Goal: Task Accomplishment & Management: Complete application form

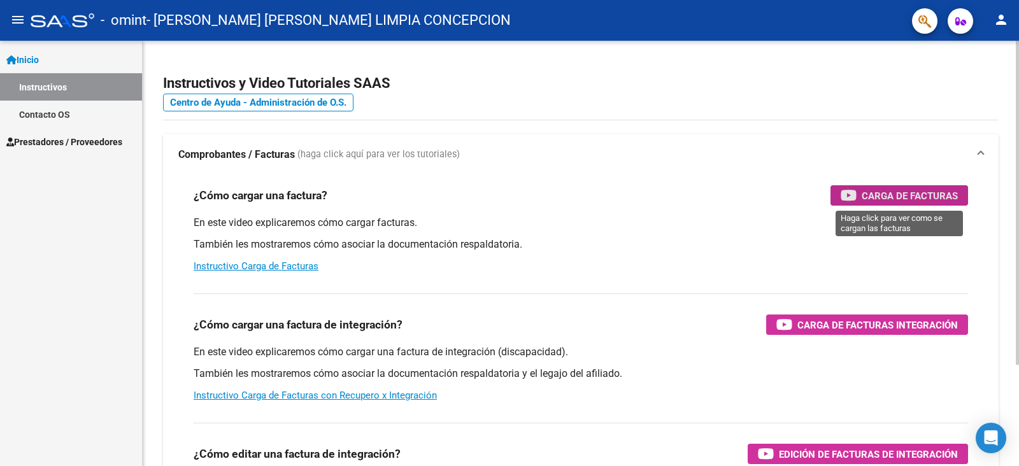
click at [868, 198] on span "Carga de Facturas" at bounding box center [909, 196] width 96 height 16
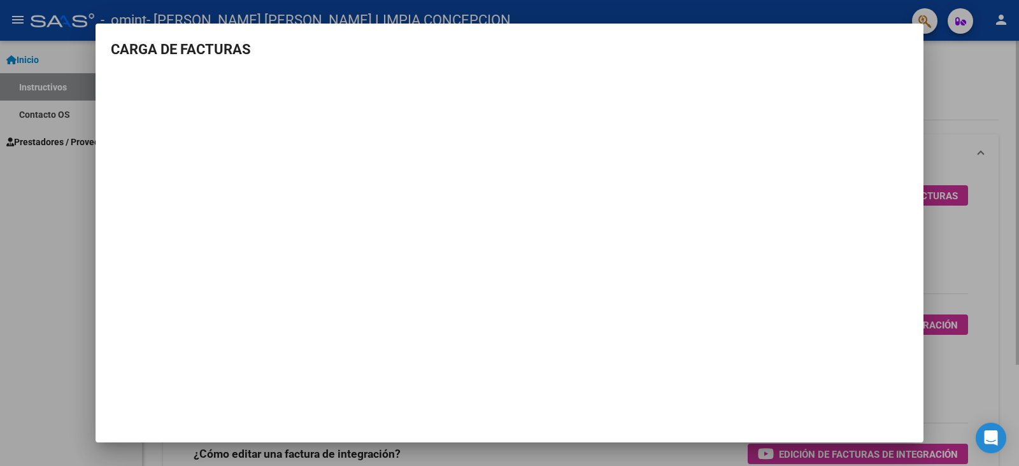
click at [959, 90] on div at bounding box center [509, 233] width 1019 height 466
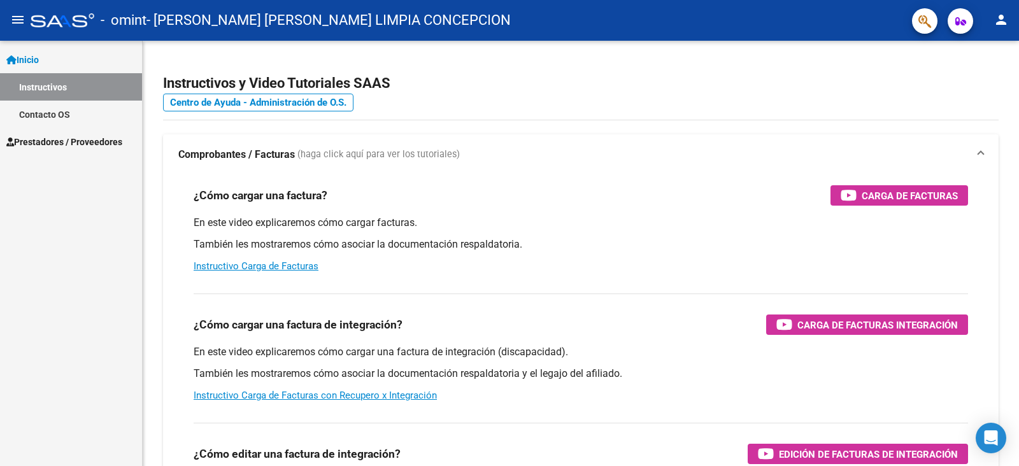
click at [57, 84] on link "Instructivos" at bounding box center [71, 86] width 142 height 27
click at [52, 141] on span "Prestadores / Proveedores" at bounding box center [64, 142] width 116 height 14
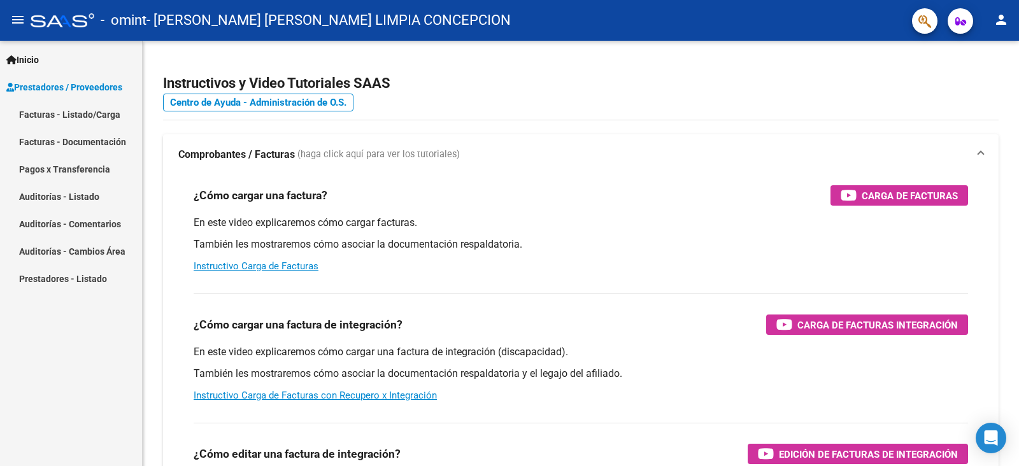
click at [78, 115] on link "Facturas - Listado/Carga" at bounding box center [71, 114] width 142 height 27
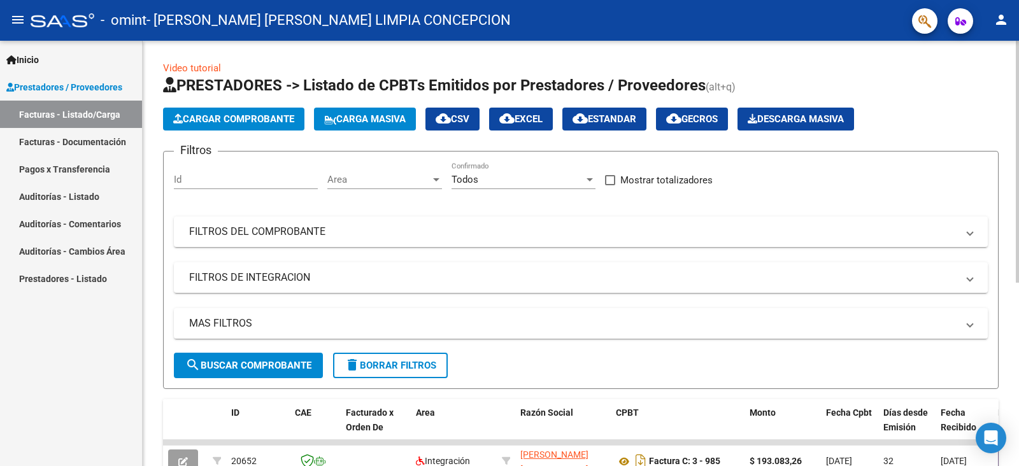
click at [225, 113] on button "Cargar Comprobante" at bounding box center [233, 119] width 141 height 23
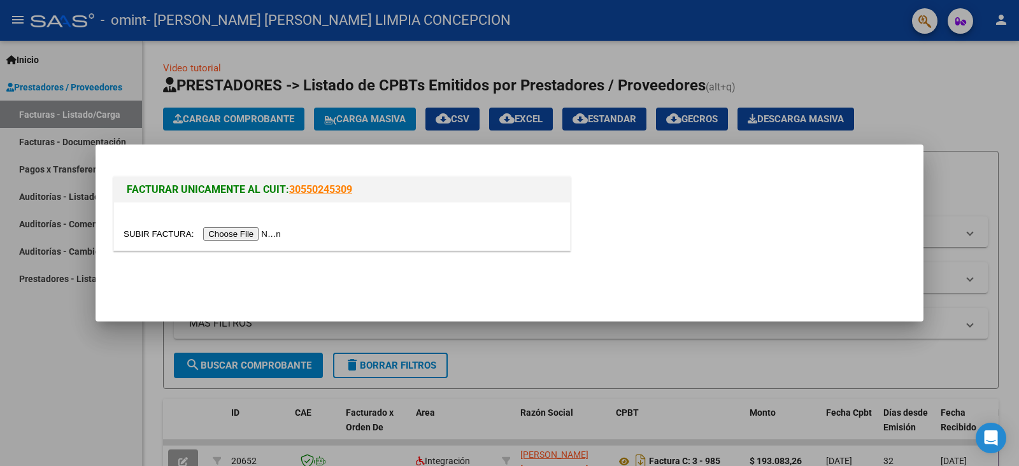
click at [250, 236] on input "file" at bounding box center [204, 233] width 161 height 13
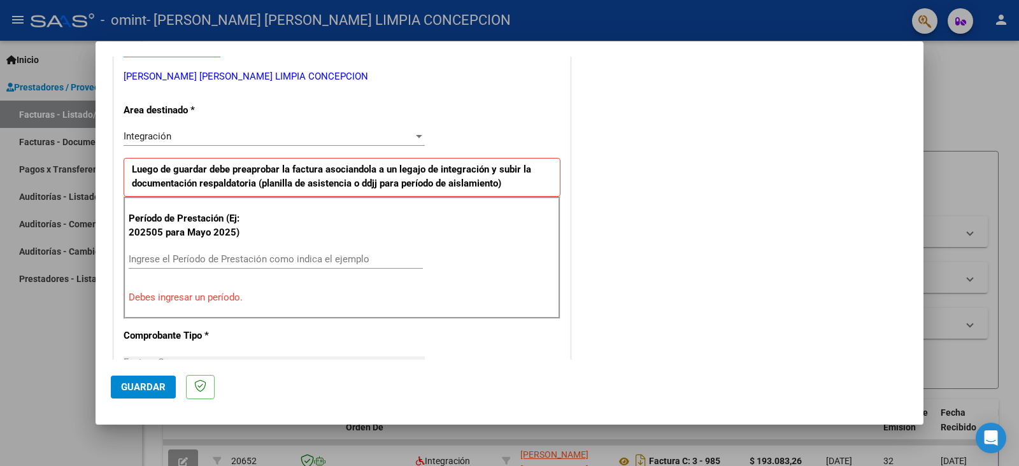
scroll to position [268, 0]
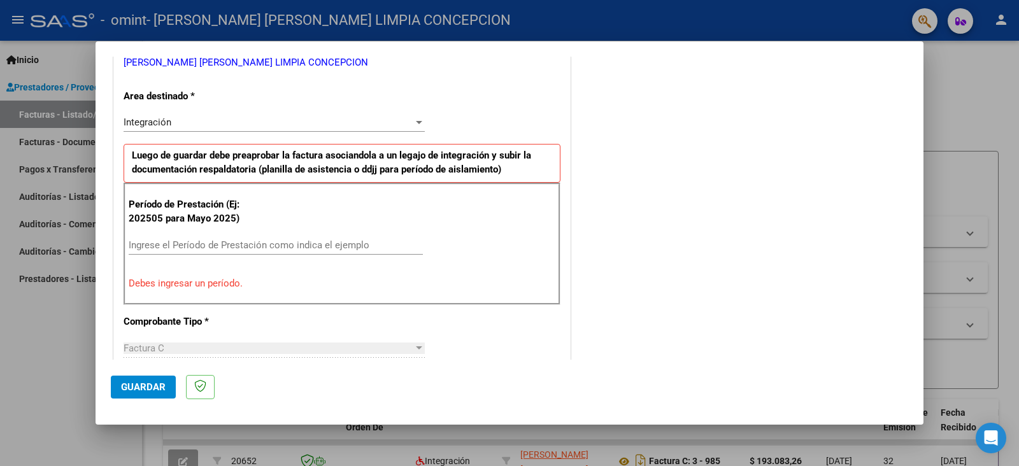
click at [175, 240] on input "Ingrese el Período de Prestación como indica el ejemplo" at bounding box center [276, 244] width 294 height 11
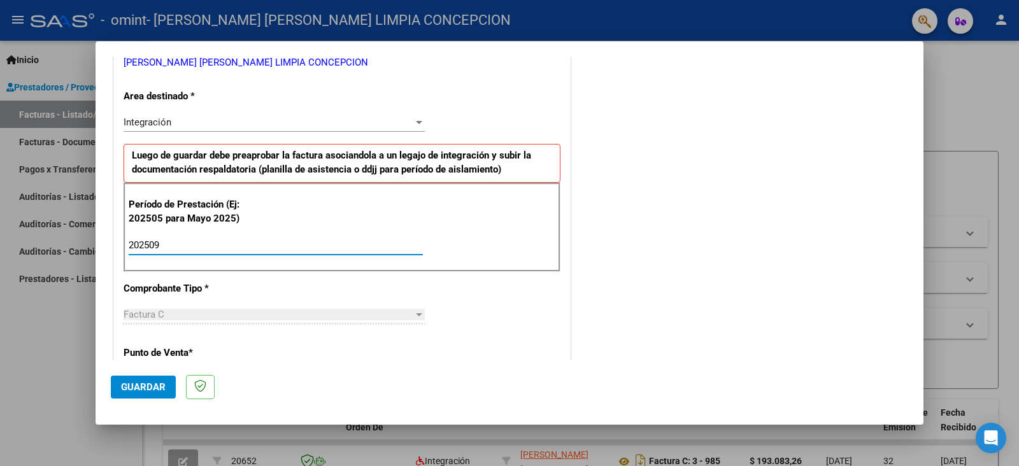
type input "202509"
click at [509, 349] on div "CUIT * 27-93869156-3 Ingresar CUIT ANALISIS PRESTADOR [PERSON_NAME] [PERSON_NAM…" at bounding box center [342, 427] width 456 height 958
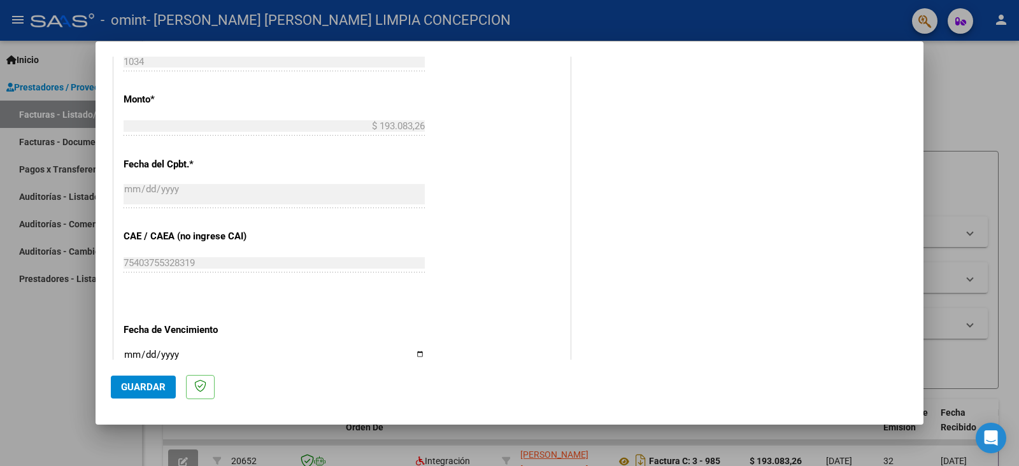
scroll to position [777, 0]
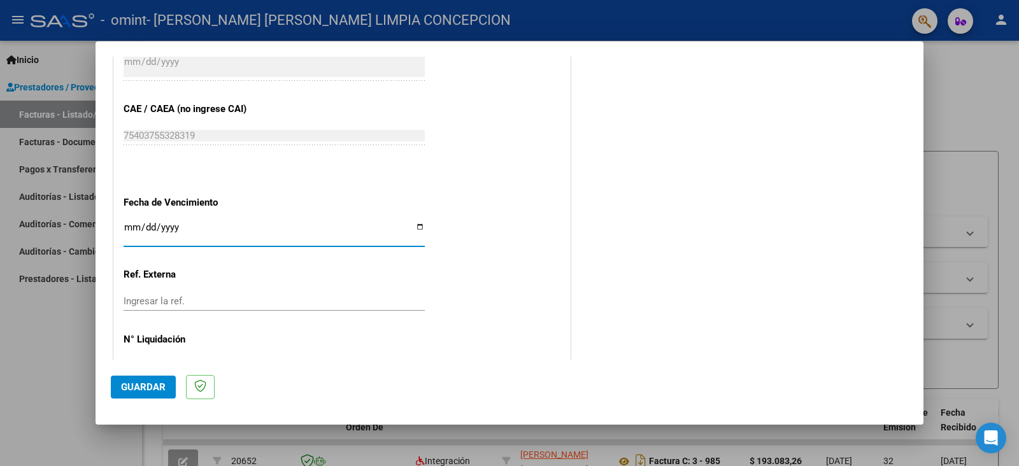
click at [414, 222] on input "Ingresar la fecha" at bounding box center [274, 232] width 301 height 20
type input "[DATE]"
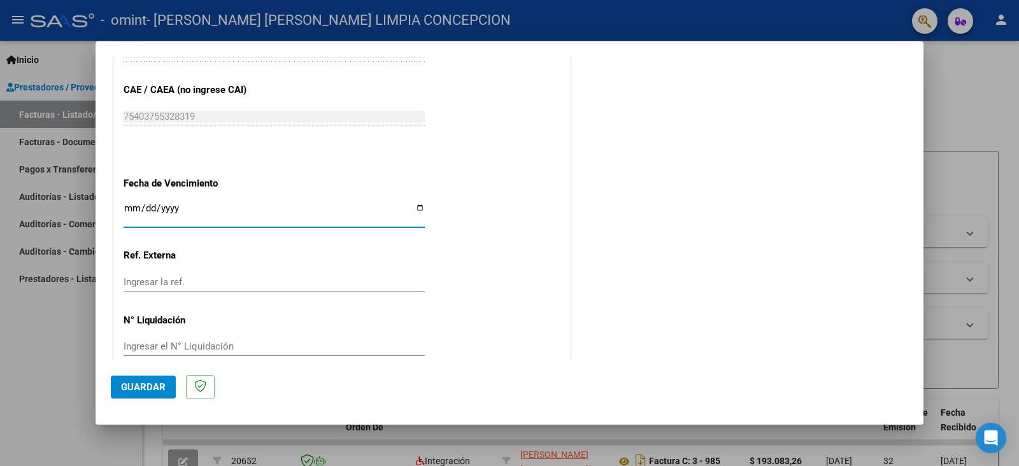
scroll to position [802, 0]
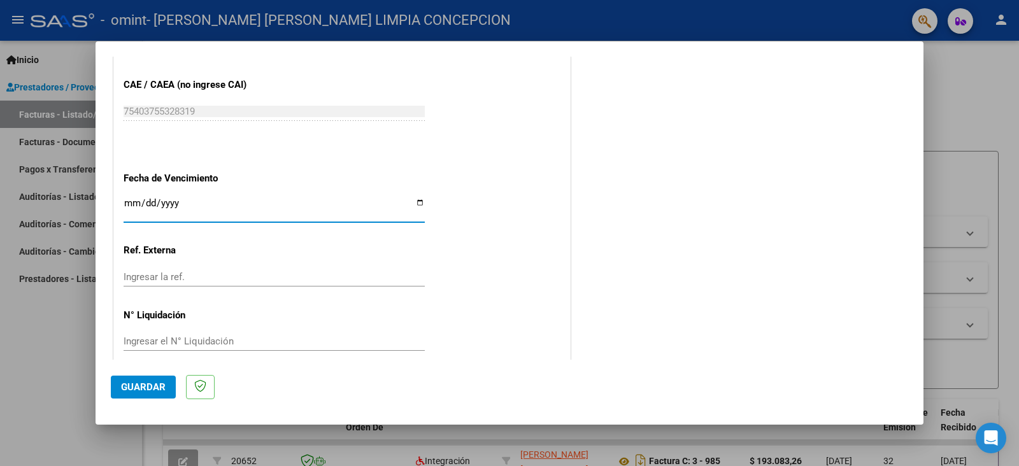
click at [156, 389] on span "Guardar" at bounding box center [143, 386] width 45 height 11
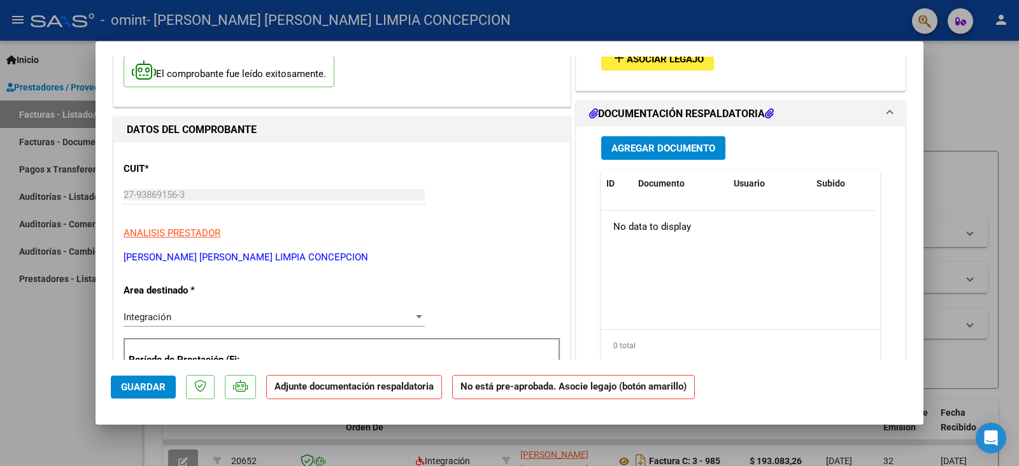
scroll to position [0, 0]
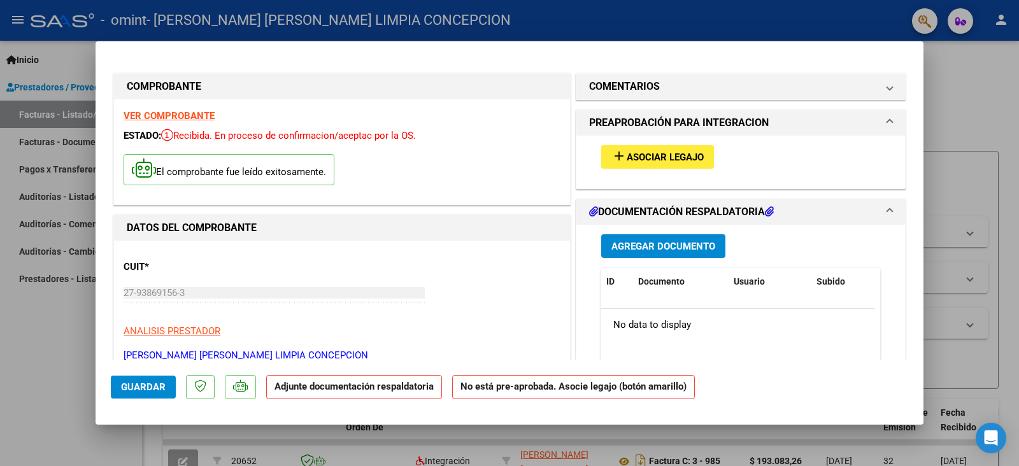
click at [630, 163] on span "Asociar Legajo" at bounding box center [664, 157] width 77 height 11
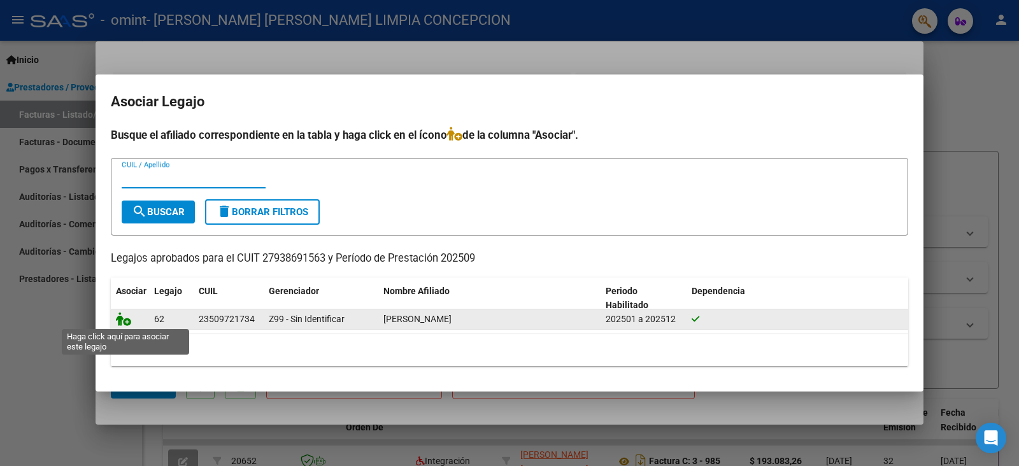
click at [126, 320] on icon at bounding box center [123, 319] width 15 height 14
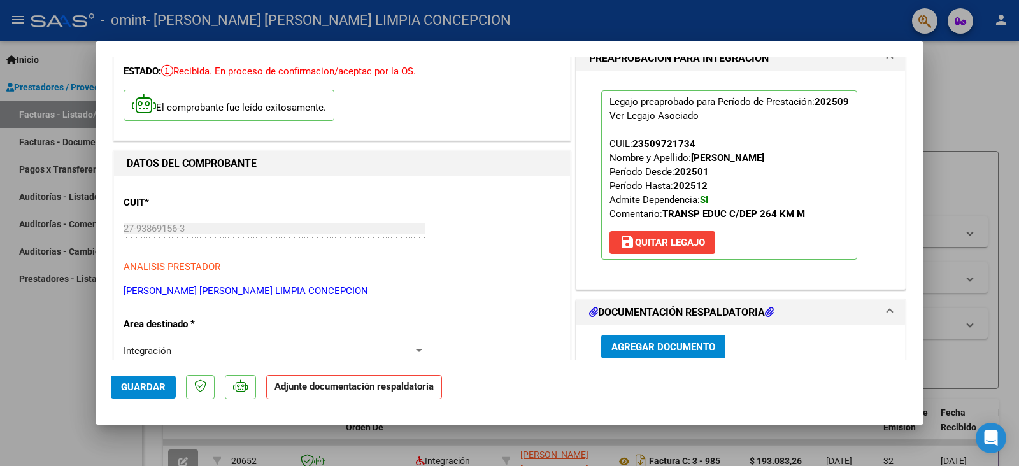
scroll to position [127, 0]
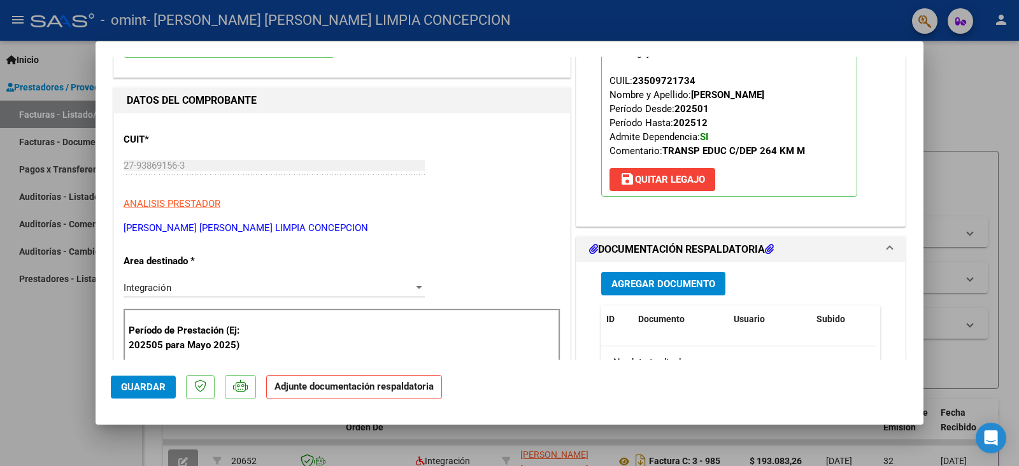
click at [677, 286] on span "Agregar Documento" at bounding box center [663, 283] width 104 height 11
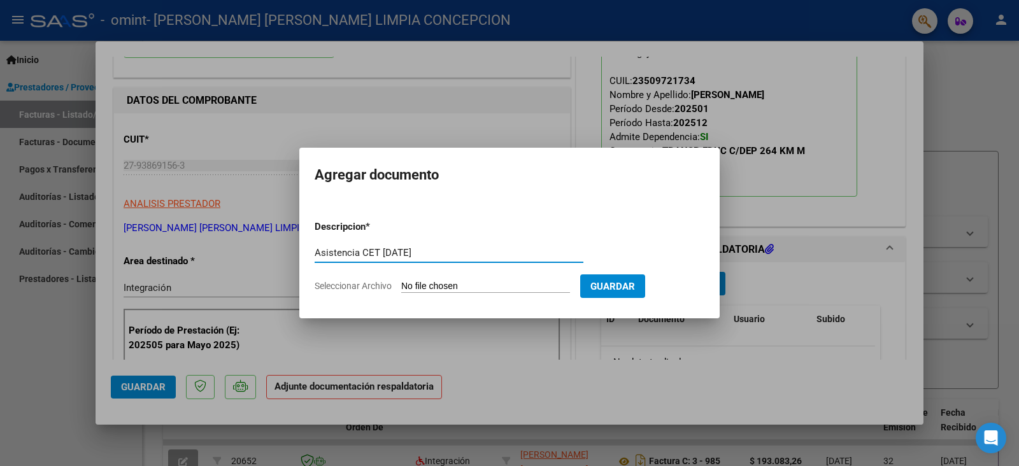
type input "Asistencia CET [DATE]"
click at [357, 282] on span "Seleccionar Archivo" at bounding box center [353, 286] width 77 height 10
click at [401, 282] on input "Seleccionar Archivo" at bounding box center [485, 287] width 169 height 12
type input "C:\fakepath\Asistencia a CET [DATE] [PERSON_NAME].pdf"
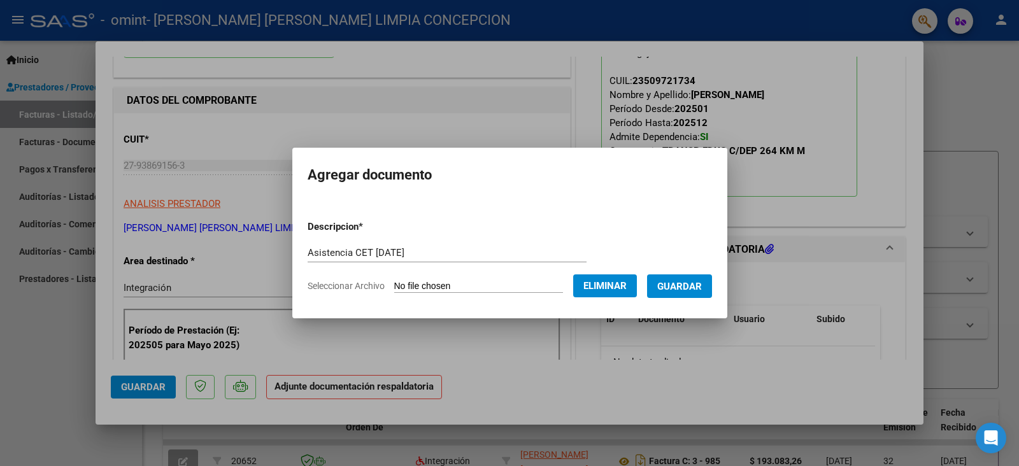
click at [676, 286] on span "Guardar" at bounding box center [679, 286] width 45 height 11
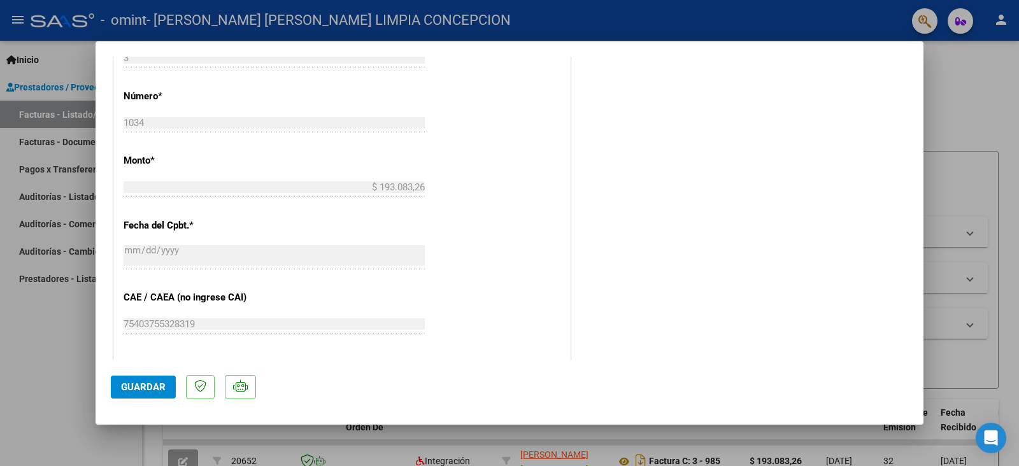
scroll to position [700, 0]
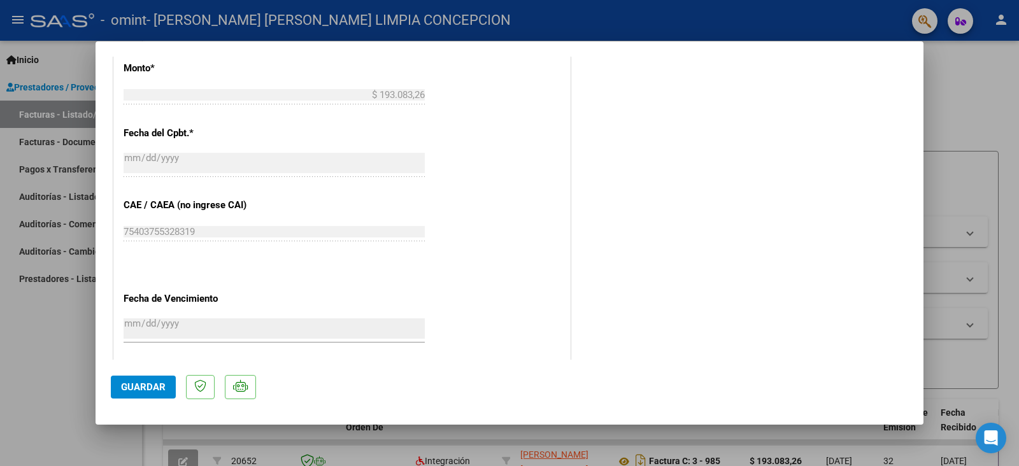
click at [136, 380] on button "Guardar" at bounding box center [143, 387] width 65 height 23
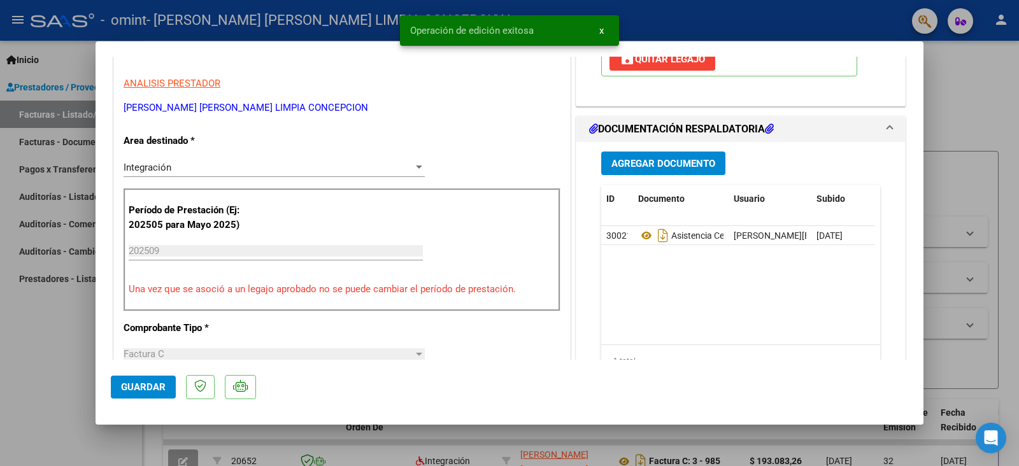
scroll to position [0, 0]
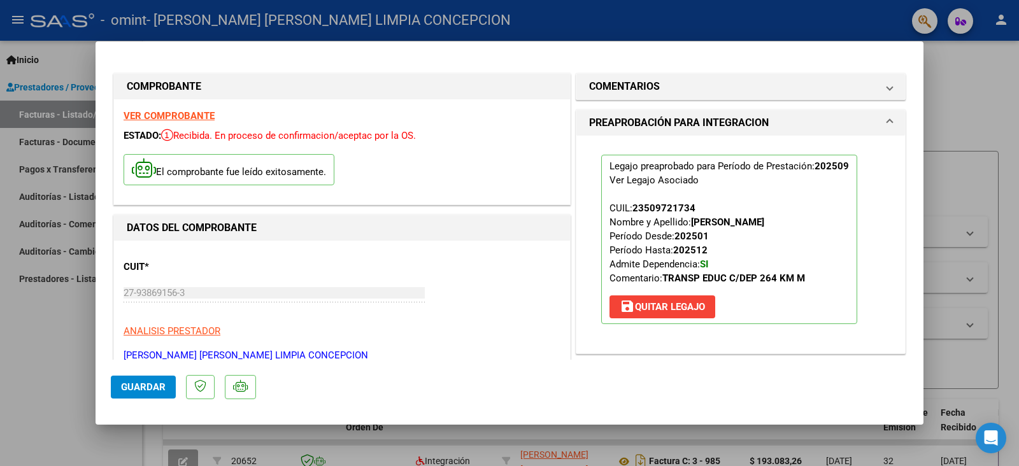
click at [20, 116] on div at bounding box center [509, 233] width 1019 height 466
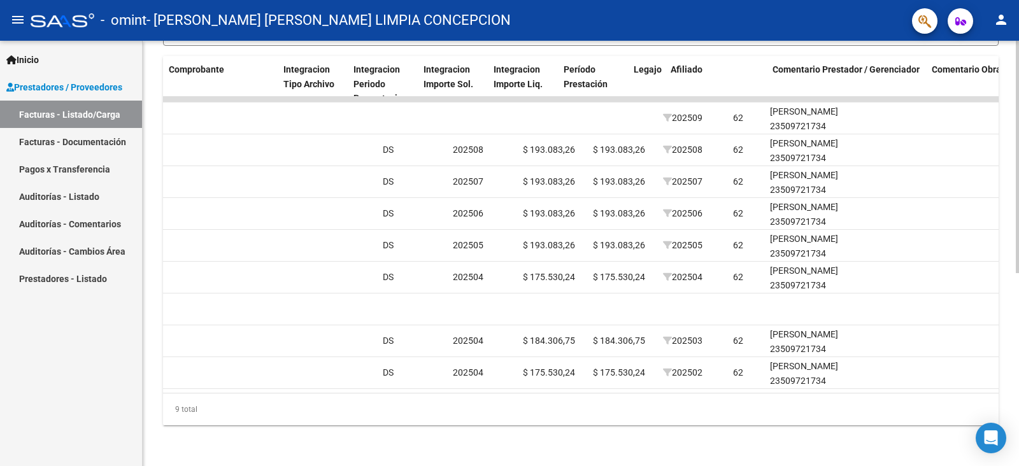
scroll to position [0, 1271]
